Goal: Navigation & Orientation: Find specific page/section

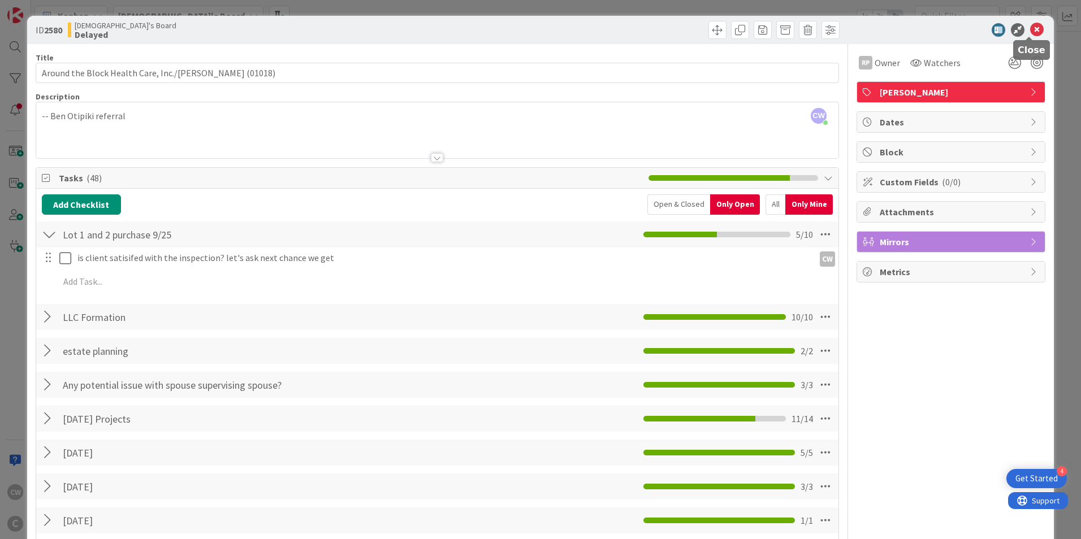
click at [1034, 33] on icon at bounding box center [1037, 30] width 14 height 14
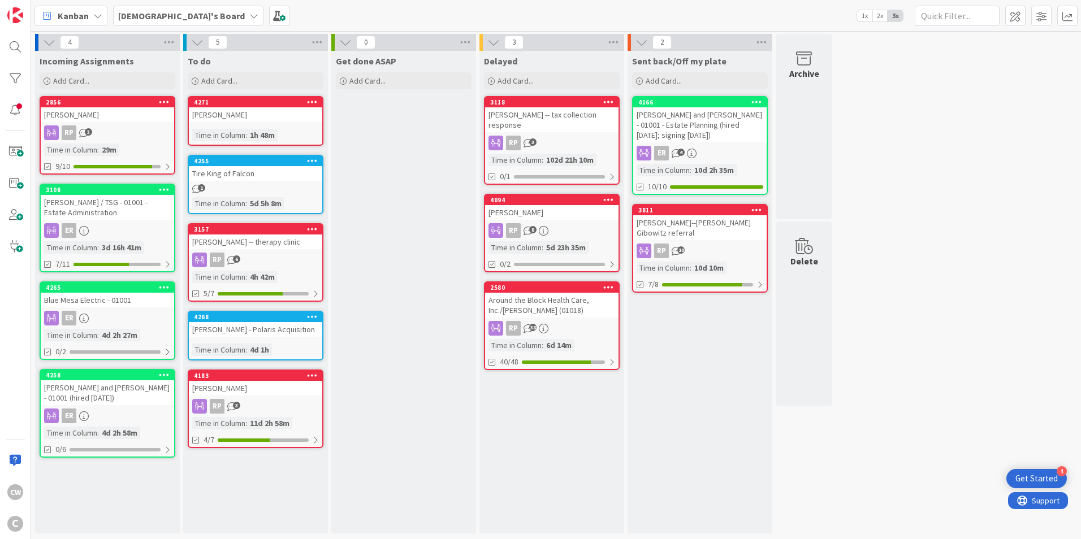
click at [275, 390] on div "[PERSON_NAME]" at bounding box center [255, 388] width 133 height 15
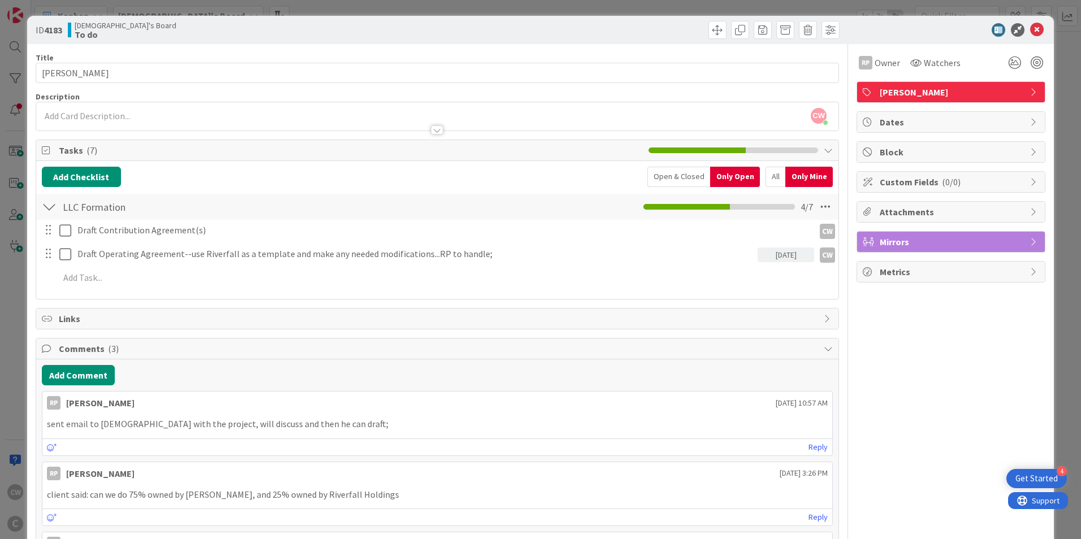
click at [1038, 29] on div "ID 4183 [DEMOGRAPHIC_DATA]'s Board To do" at bounding box center [540, 30] width 1026 height 28
click at [1037, 30] on div "ID 4183 [DEMOGRAPHIC_DATA]'s Board To do" at bounding box center [540, 30] width 1026 height 28
click at [1036, 31] on div "ID 4183 [DEMOGRAPHIC_DATA]'s Board To do" at bounding box center [540, 30] width 1026 height 28
click at [1032, 31] on icon at bounding box center [1037, 30] width 14 height 14
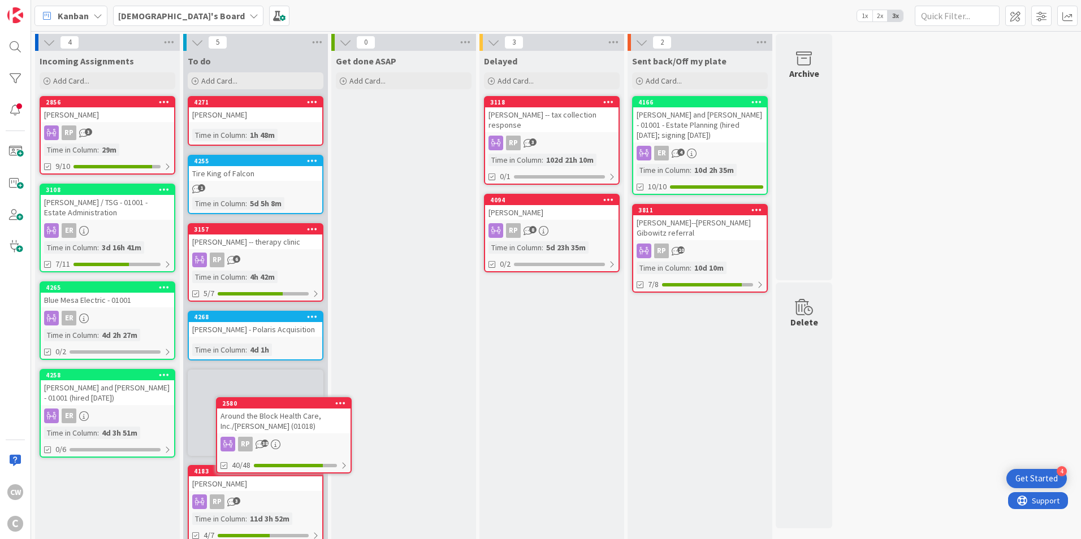
scroll to position [19, 0]
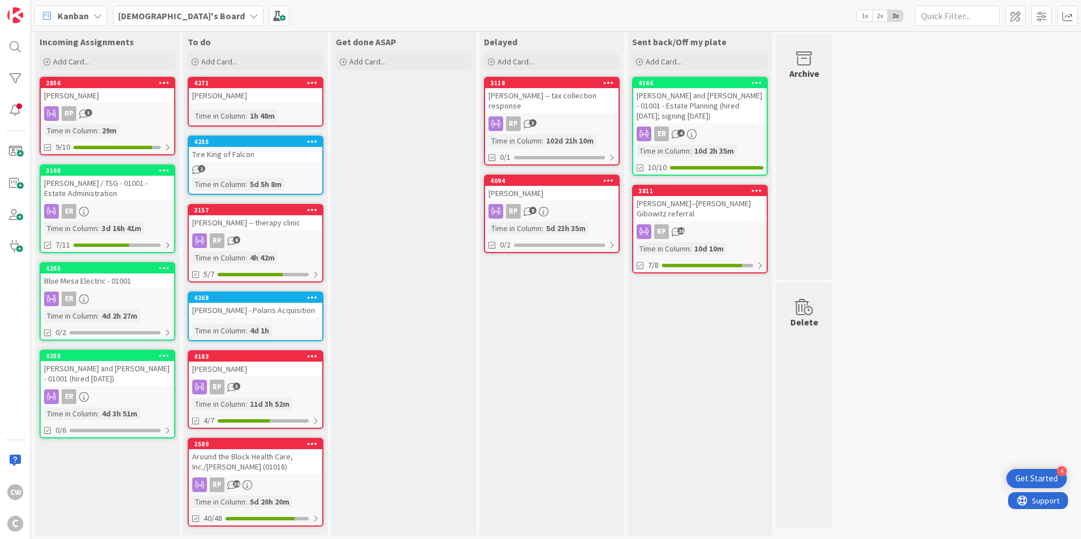
click at [268, 225] on div "[PERSON_NAME] -- therapy clinic" at bounding box center [255, 222] width 133 height 15
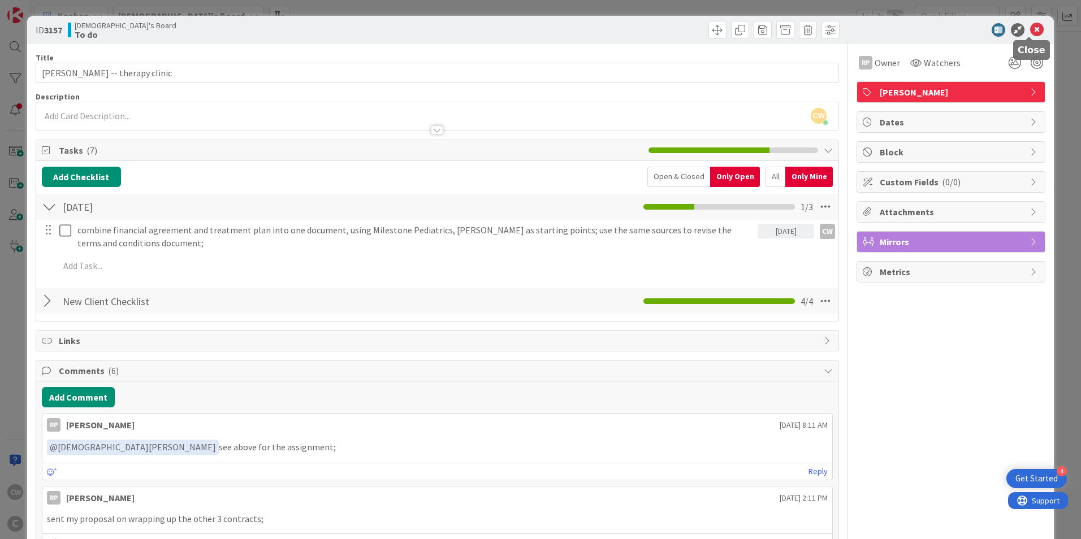
click at [1031, 32] on icon at bounding box center [1037, 30] width 14 height 14
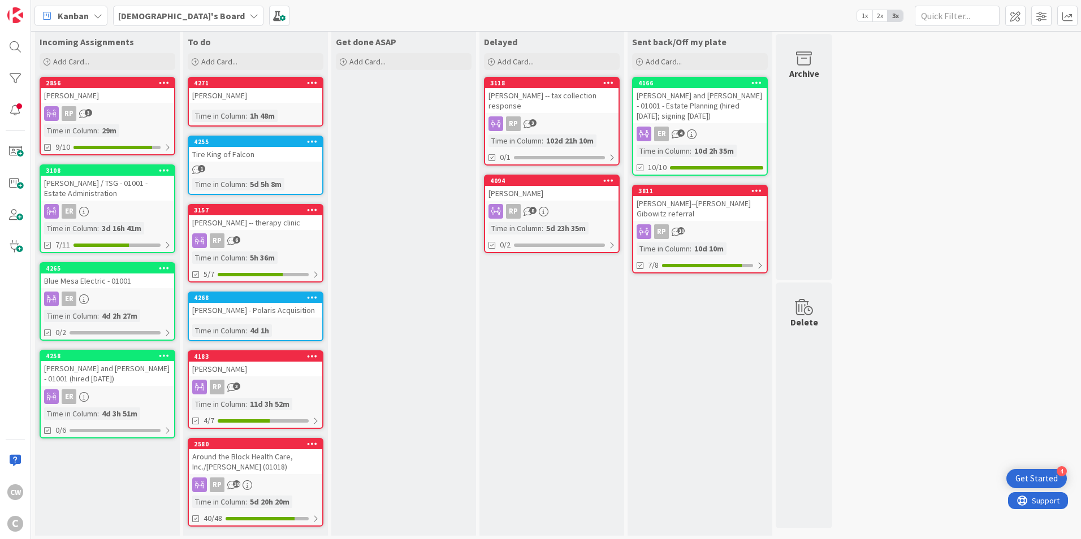
click at [256, 467] on div "Around the Block Health Care, Inc./[PERSON_NAME] (01018)" at bounding box center [255, 461] width 133 height 25
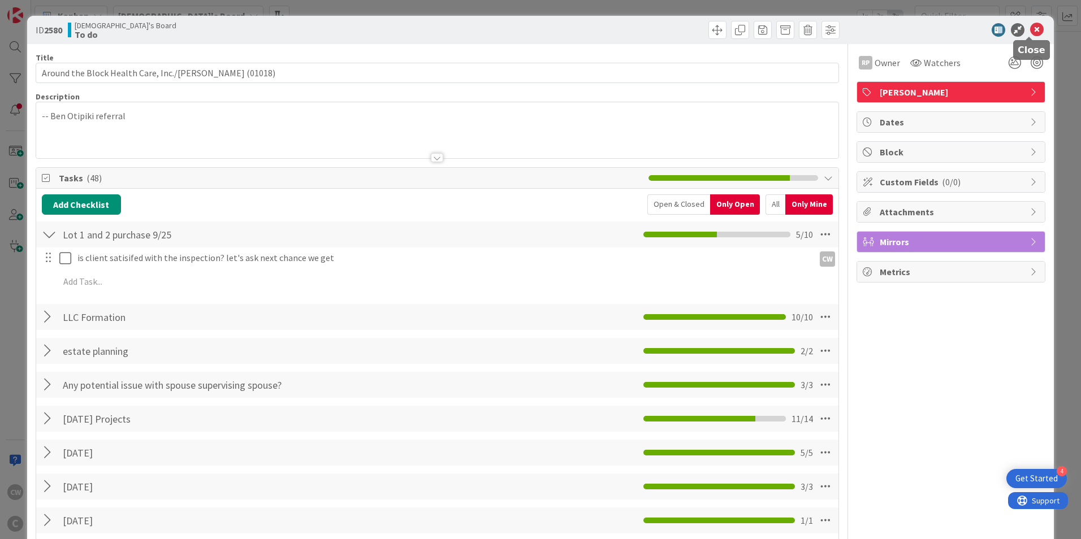
click at [1031, 25] on icon at bounding box center [1037, 30] width 14 height 14
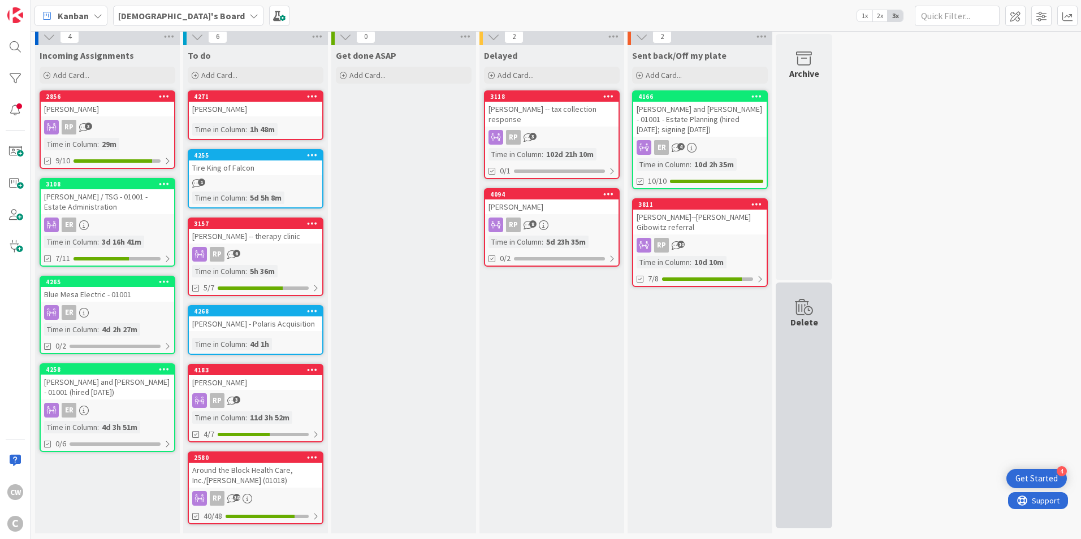
scroll to position [3, 0]
